Goal: Task Accomplishment & Management: Use online tool/utility

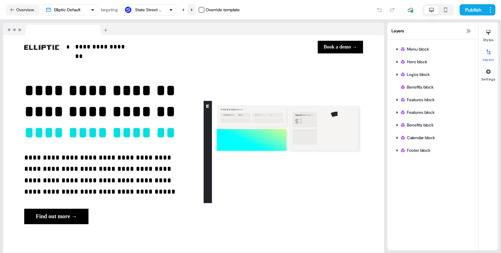
click at [194, 11] on icon at bounding box center [192, 10] width 4 height 4
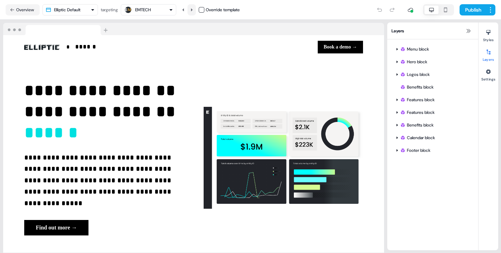
click at [194, 11] on icon at bounding box center [192, 10] width 4 height 4
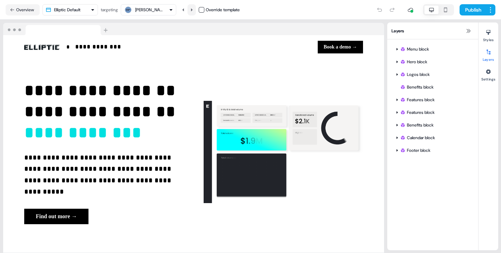
click at [194, 11] on icon at bounding box center [192, 10] width 4 height 4
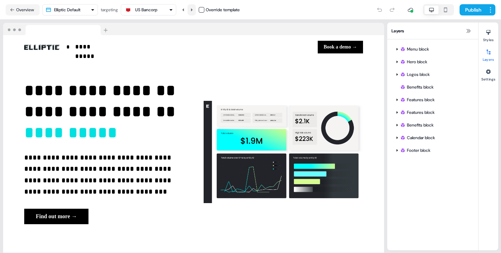
click at [194, 11] on icon at bounding box center [192, 10] width 4 height 4
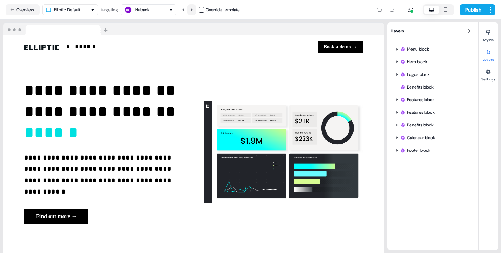
click at [194, 11] on icon at bounding box center [192, 10] width 4 height 4
